Goal: Entertainment & Leisure: Browse casually

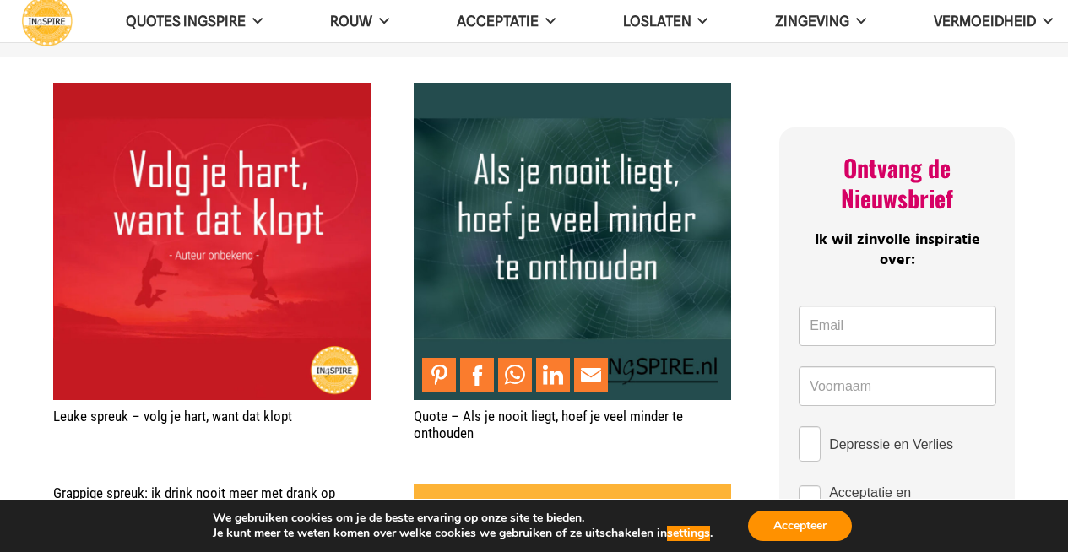
scroll to position [185, 0]
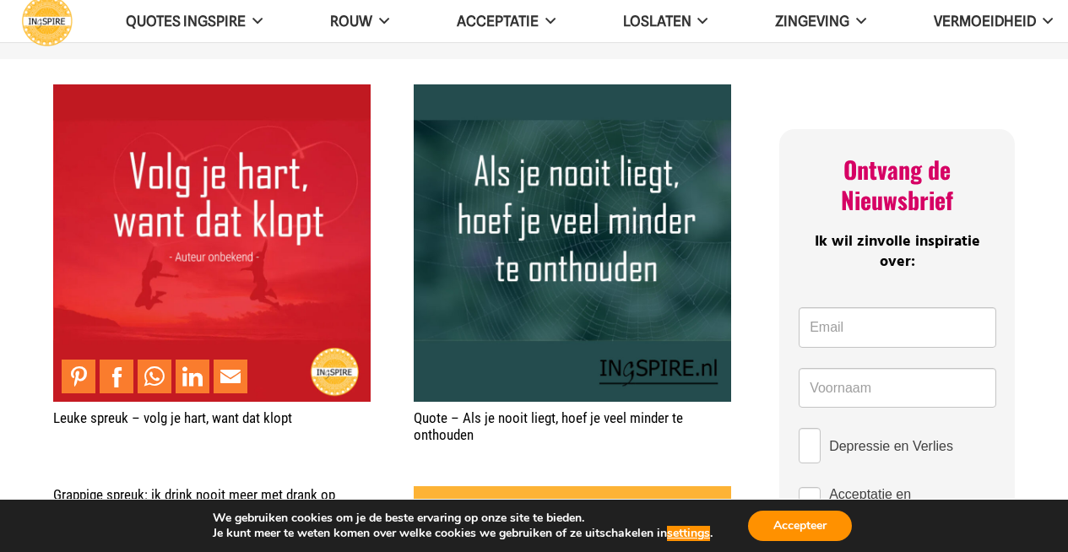
click at [281, 259] on img "Leuke spreuk – volg je hart, want dat klopt" at bounding box center [211, 242] width 317 height 317
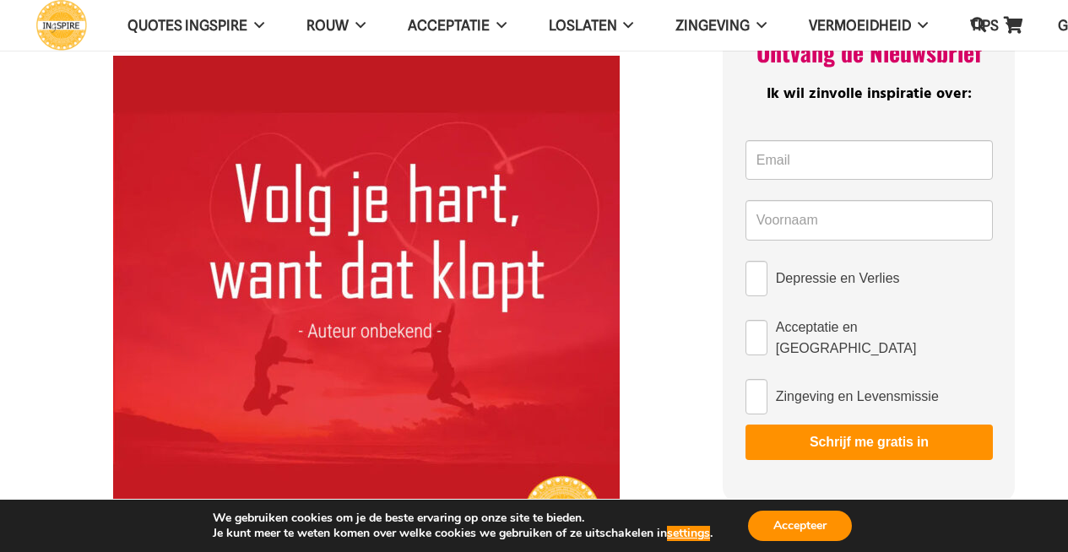
scroll to position [85, 0]
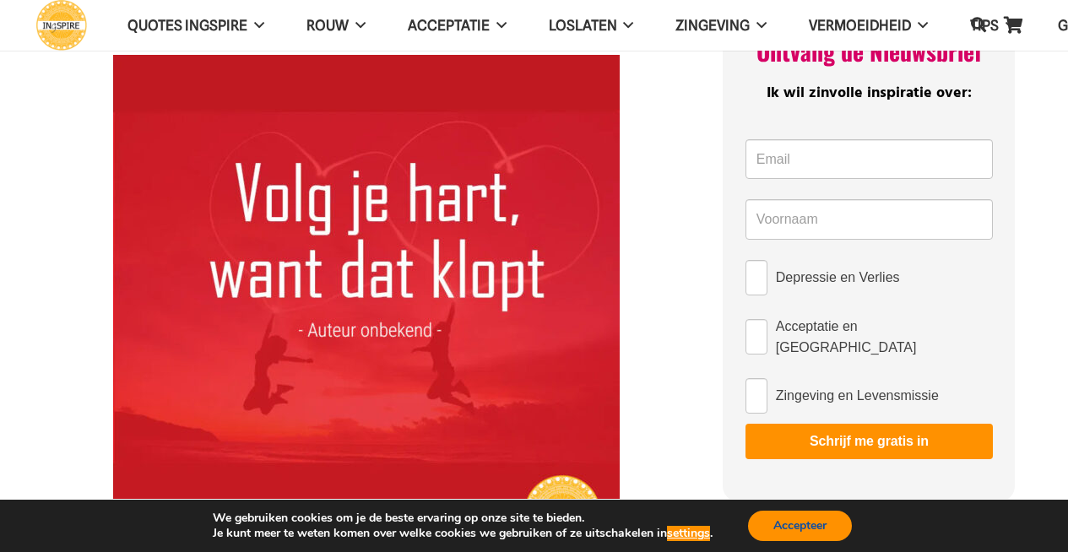
click at [799, 520] on button "Accepteer" at bounding box center [800, 526] width 104 height 30
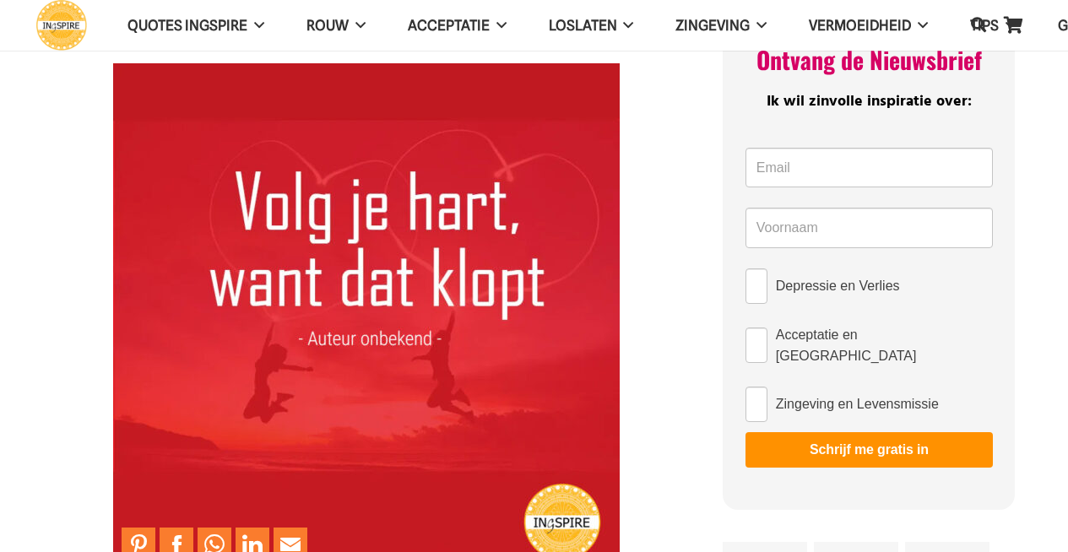
scroll to position [73, 0]
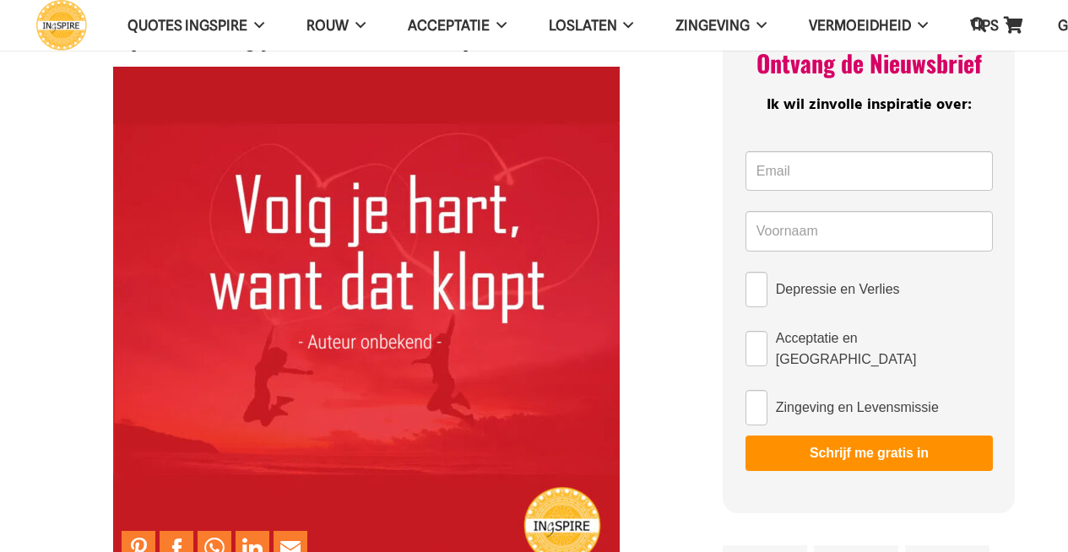
click at [496, 411] on img at bounding box center [366, 320] width 507 height 507
